Goal: Task Accomplishment & Management: Use online tool/utility

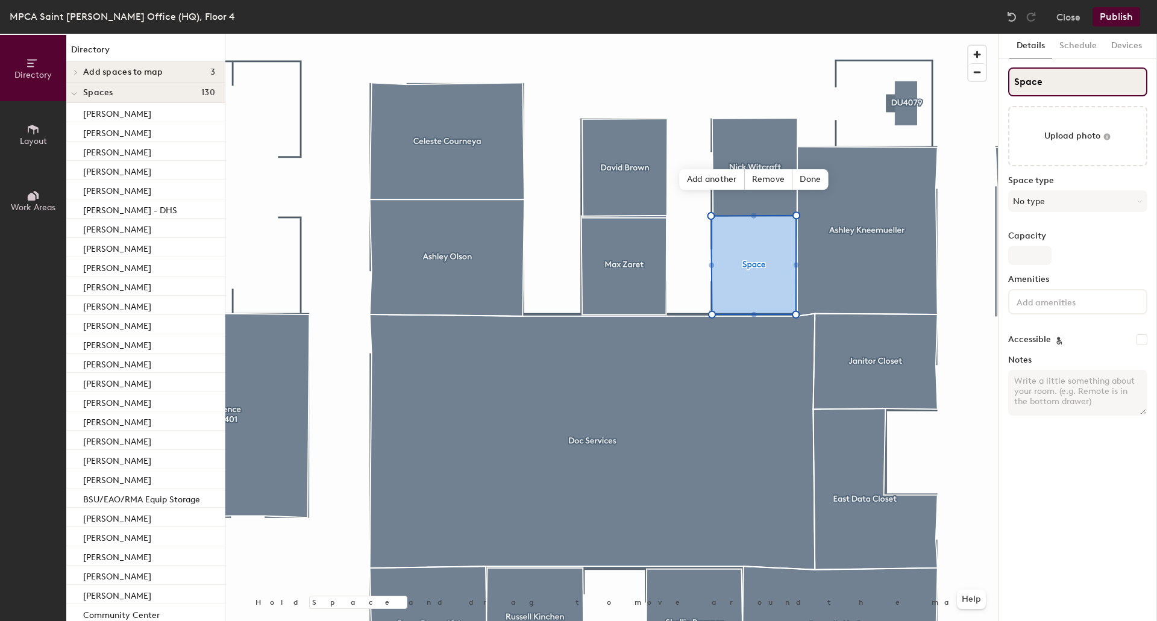
click at [1045, 75] on input "Space" at bounding box center [1077, 81] width 139 height 29
type input "[PERSON_NAME]"
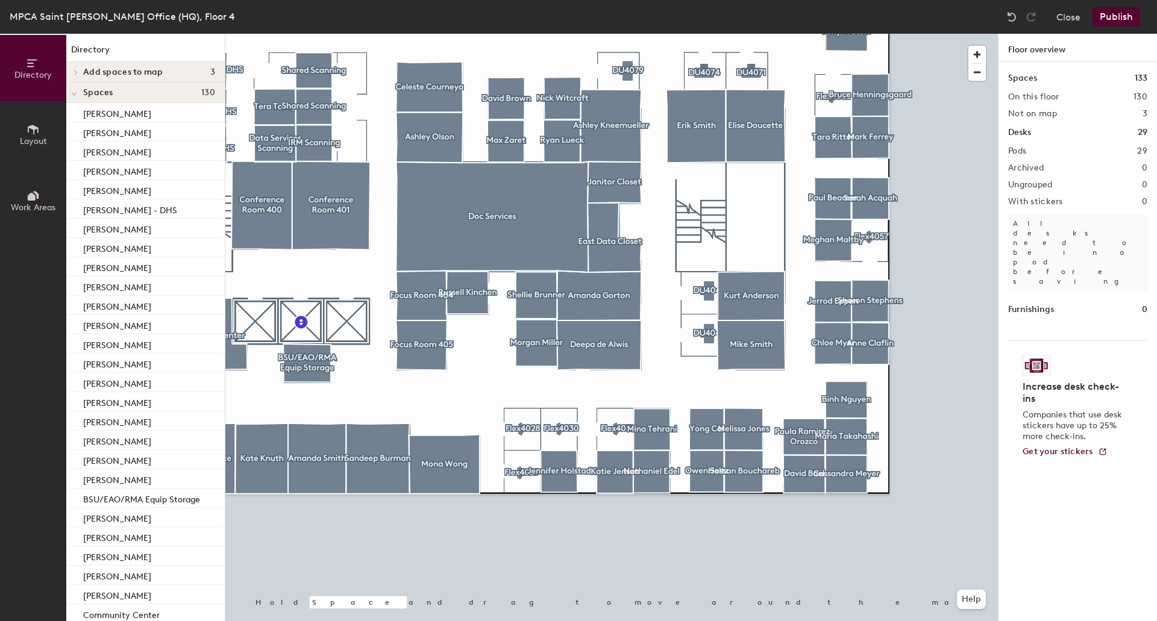
click at [1122, 14] on button "Publish" at bounding box center [1116, 16] width 48 height 19
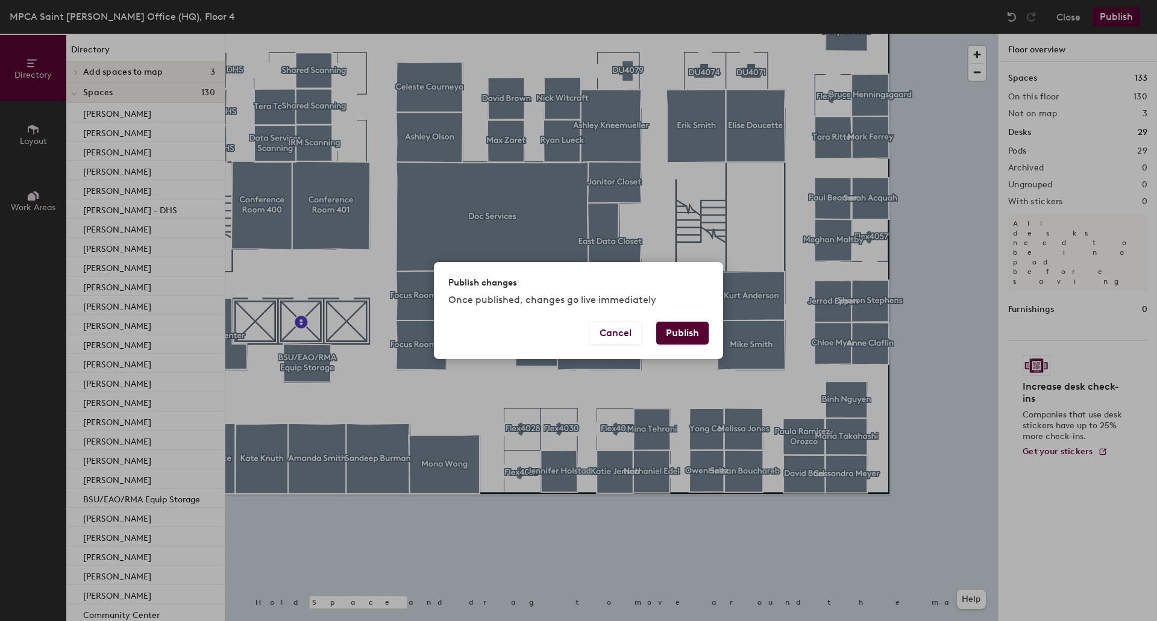
click at [685, 335] on button "Publish" at bounding box center [682, 333] width 52 height 23
